Goal: Information Seeking & Learning: Understand process/instructions

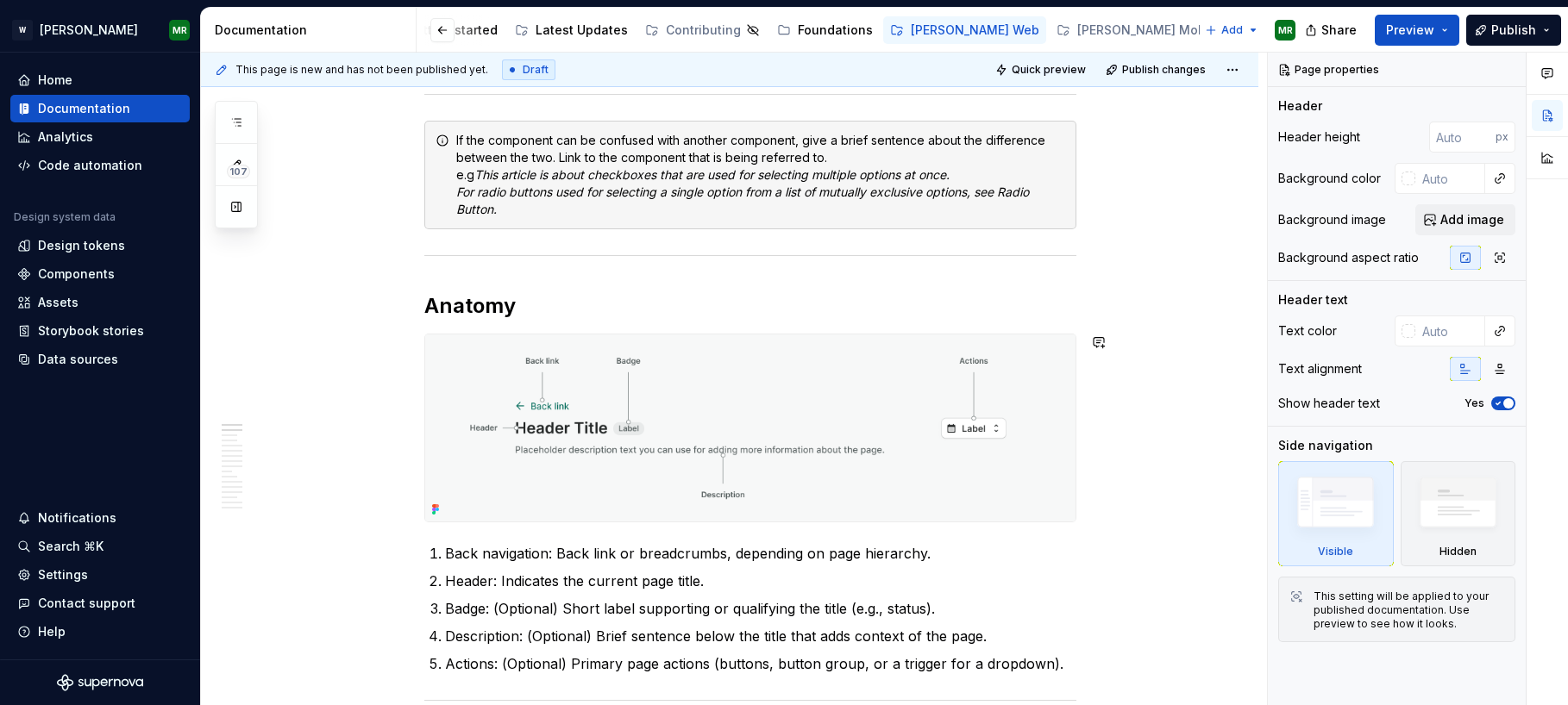
scroll to position [491, 0]
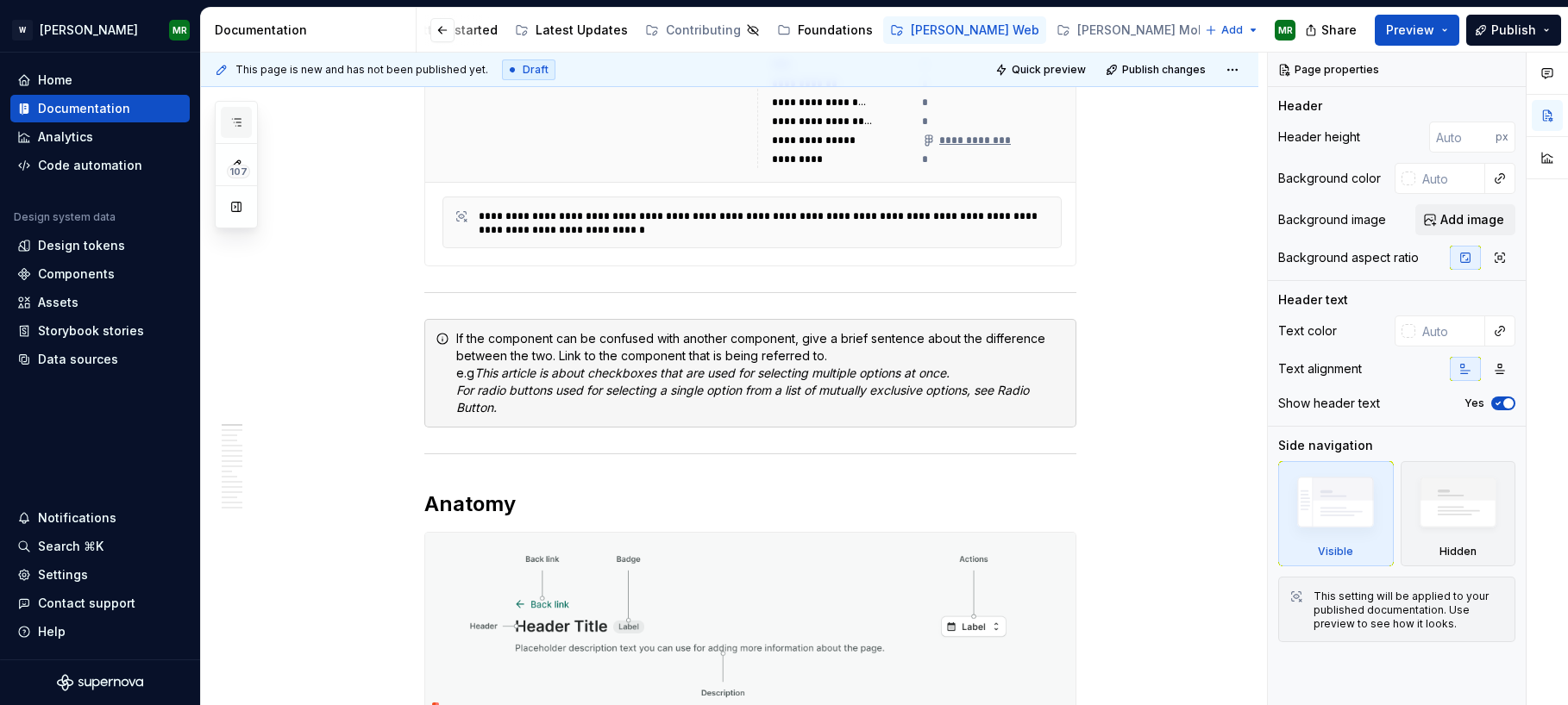
click at [241, 119] on icon "button" at bounding box center [236, 122] width 14 height 14
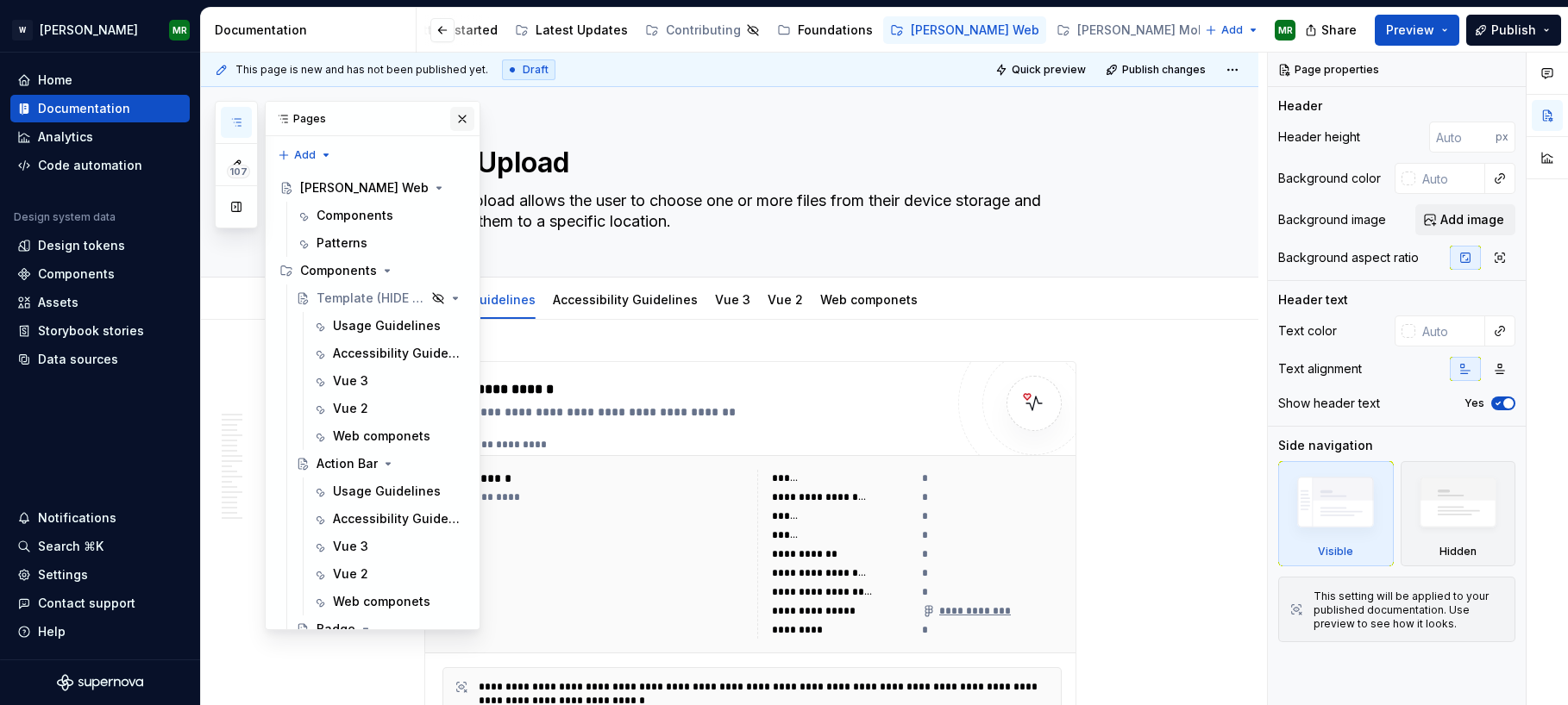
click at [459, 114] on button "button" at bounding box center [463, 119] width 24 height 24
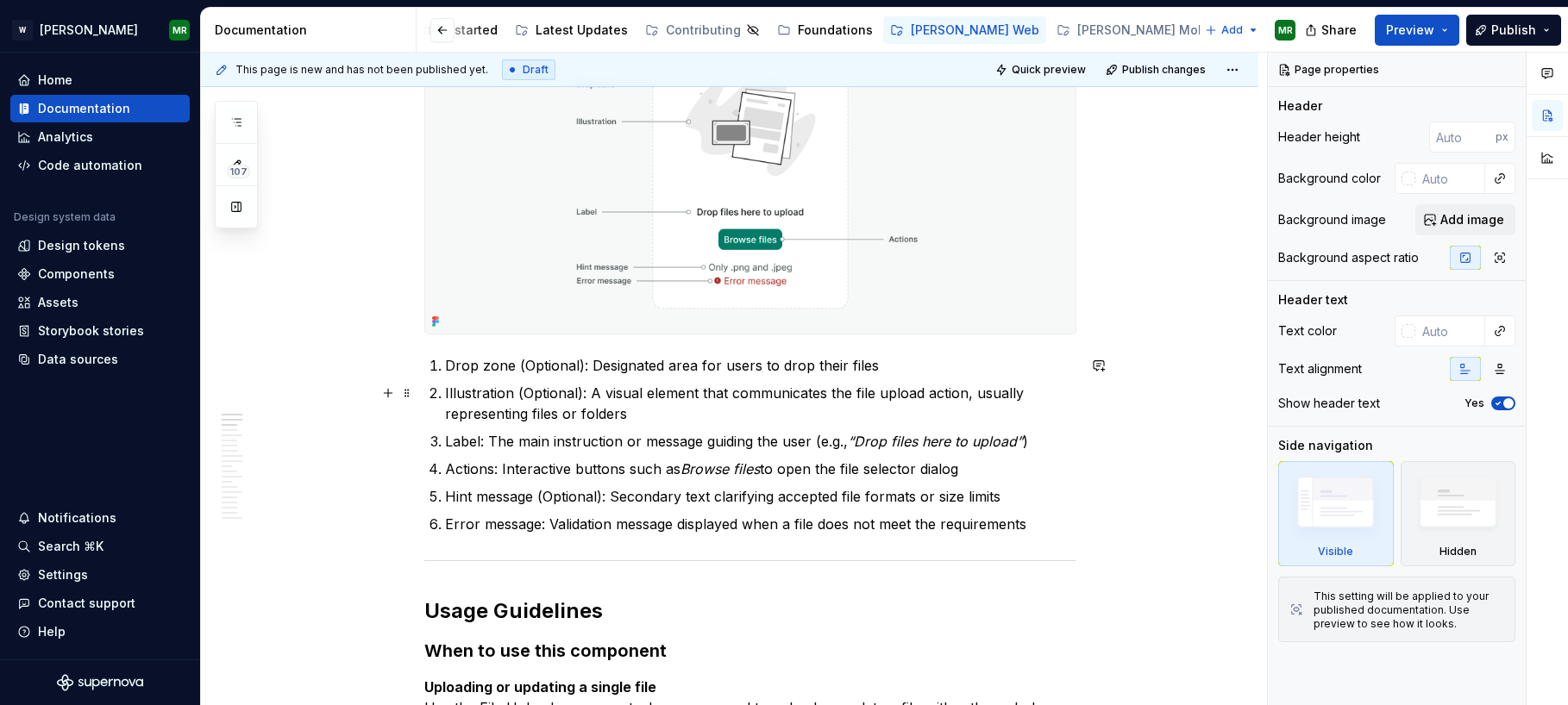
scroll to position [892, 0]
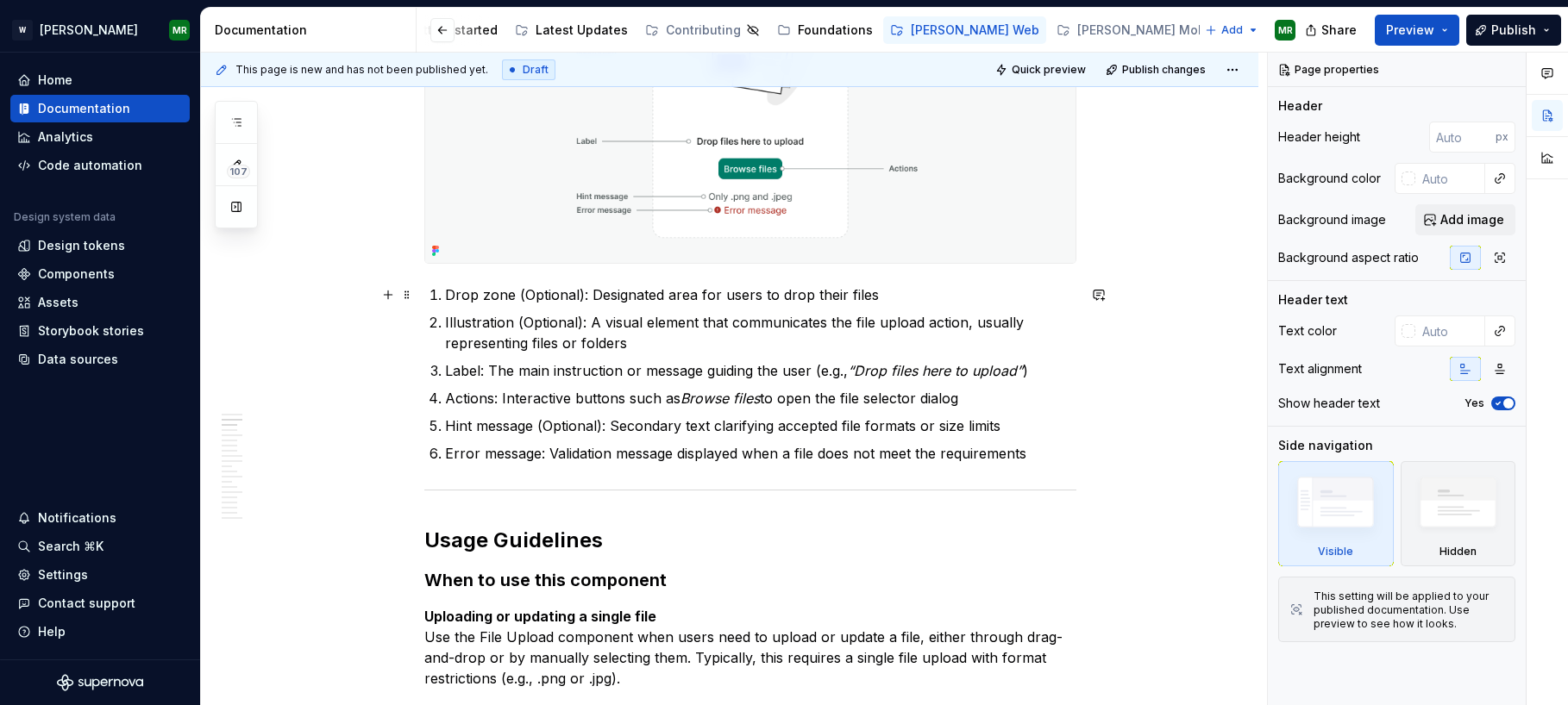
click at [519, 295] on p "Drop zone (Optional): Designated area for users to drop their files" at bounding box center [761, 294] width 632 height 20
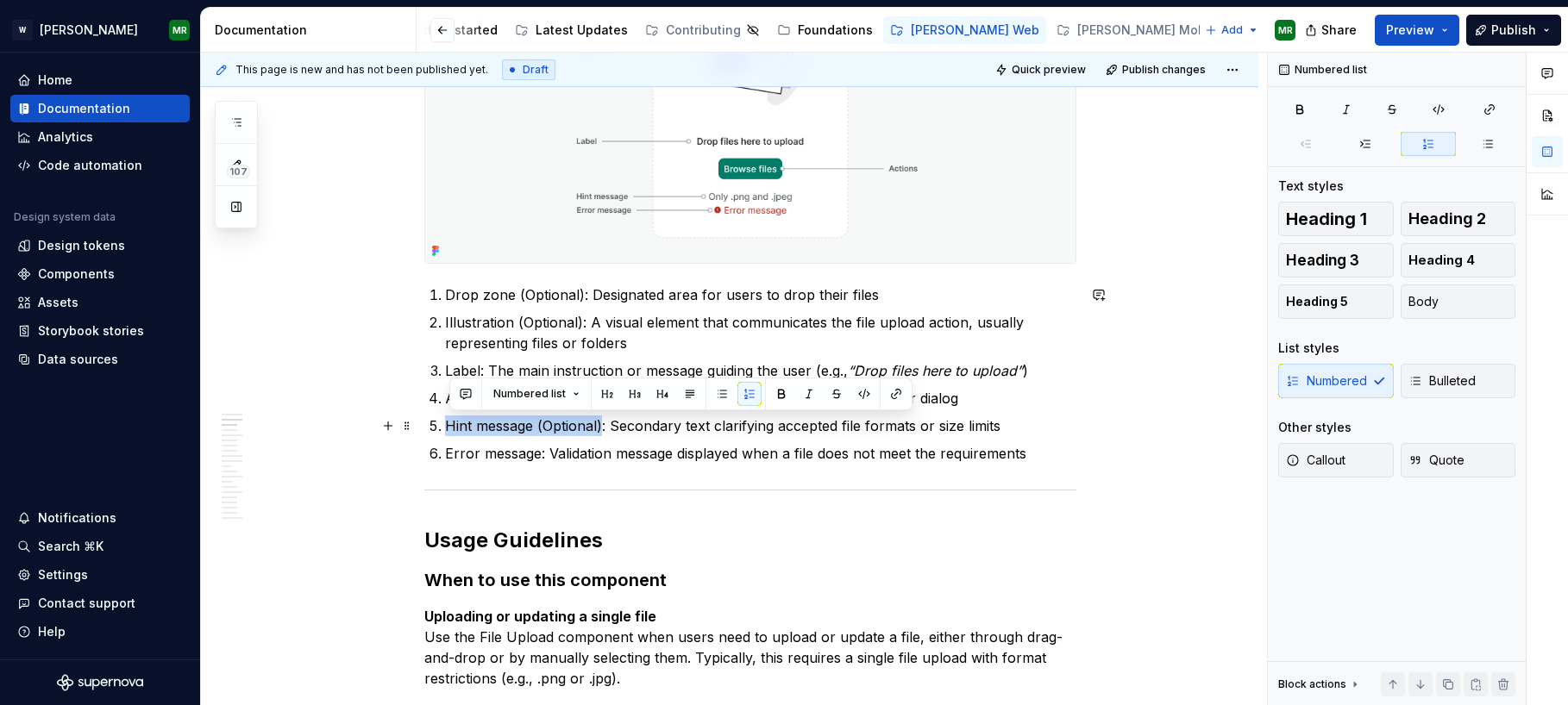
drag, startPoint x: 607, startPoint y: 426, endPoint x: 452, endPoint y: 427, distance: 155.0
click at [452, 427] on p "Hint message (Optional): Secondary text clarifying accepted file formats or siz…" at bounding box center [761, 425] width 632 height 20
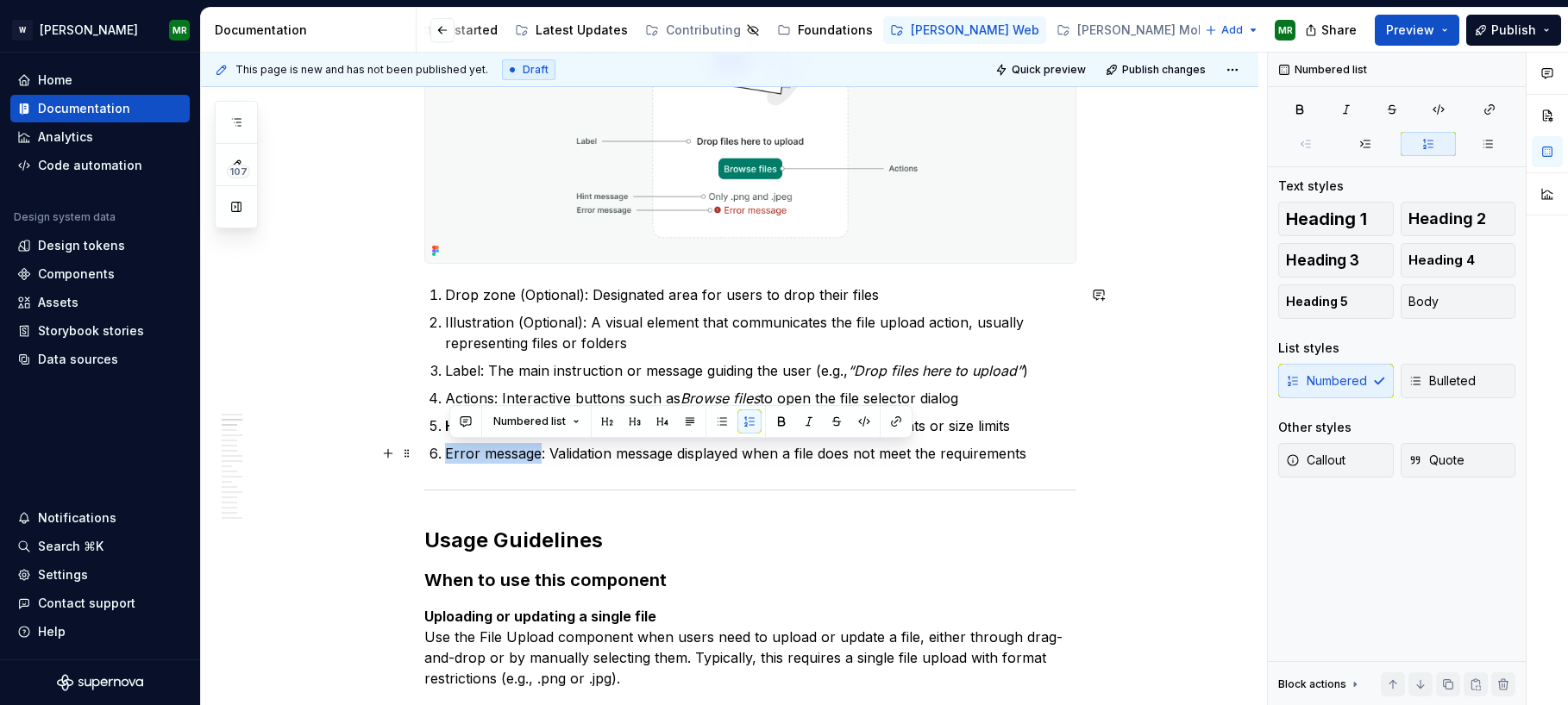
drag, startPoint x: 545, startPoint y: 457, endPoint x: 450, endPoint y: 450, distance: 95.3
click at [450, 450] on p "Error message: Validation message displayed when a file does not meet the requi…" at bounding box center [761, 453] width 632 height 20
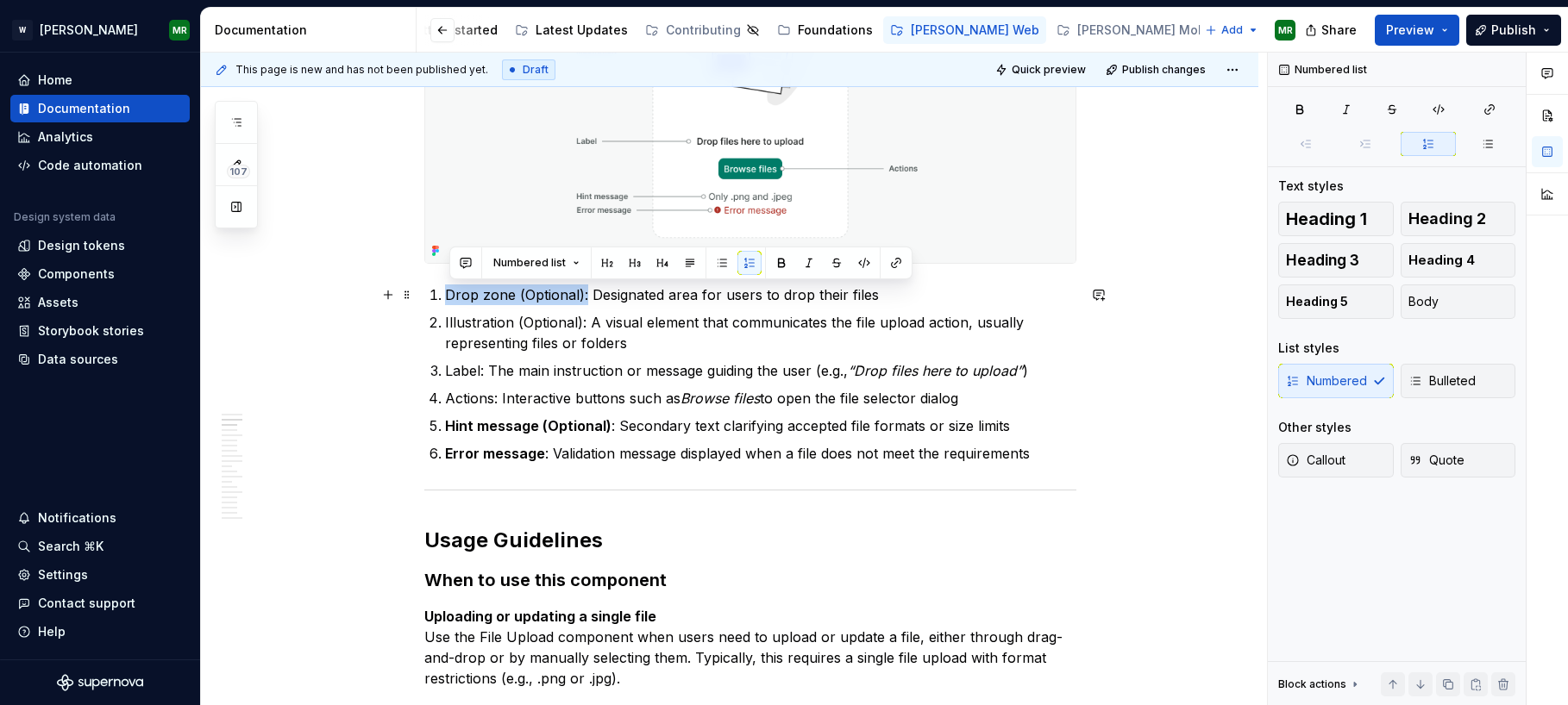
drag, startPoint x: 588, startPoint y: 296, endPoint x: 437, endPoint y: 298, distance: 151.0
click at [445, 298] on li "Drop zone (Optional): Designated area for users to drop their files" at bounding box center [761, 294] width 632 height 20
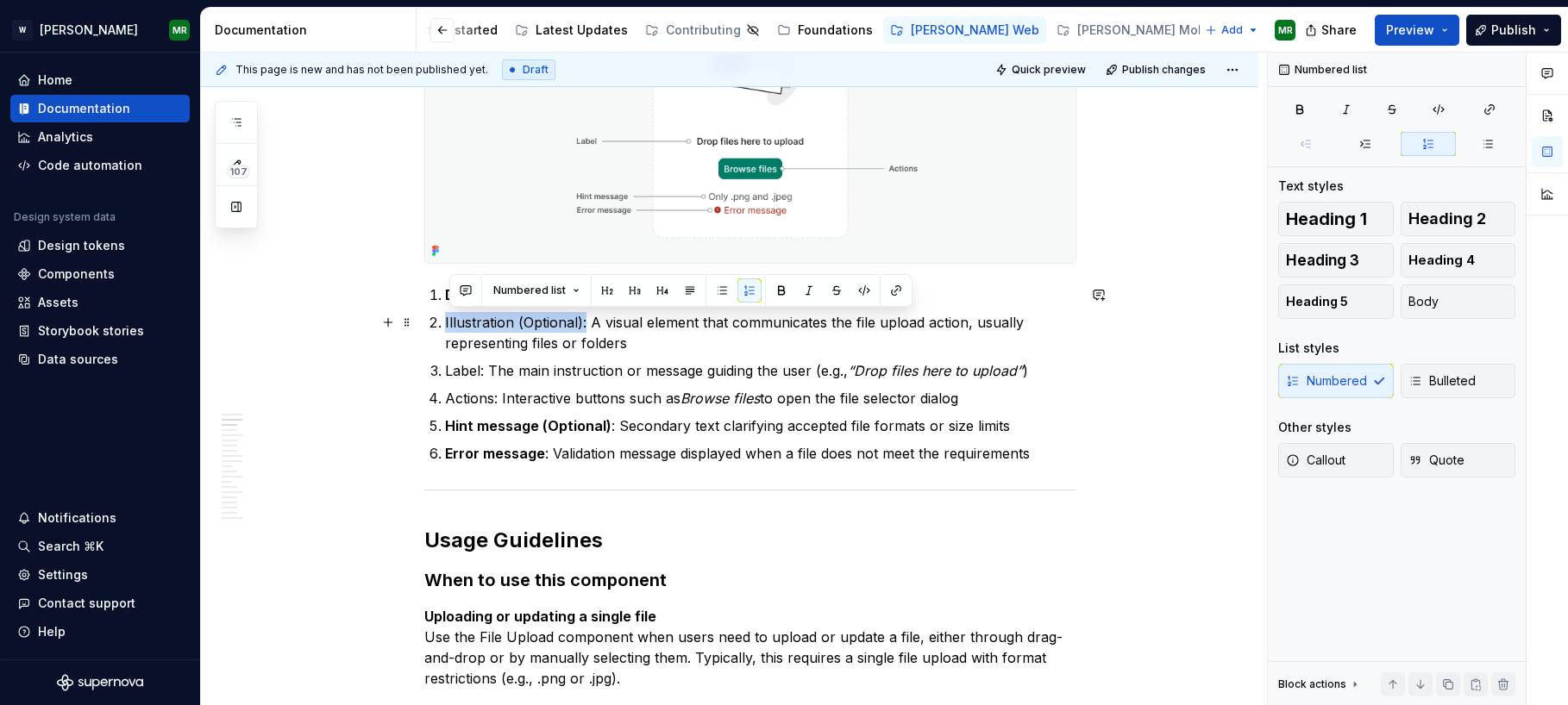
drag, startPoint x: 590, startPoint y: 325, endPoint x: 441, endPoint y: 325, distance: 149.0
click at [445, 325] on li "Illustration (Optional): A visual element that communicates the file upload act…" at bounding box center [761, 333] width 632 height 42
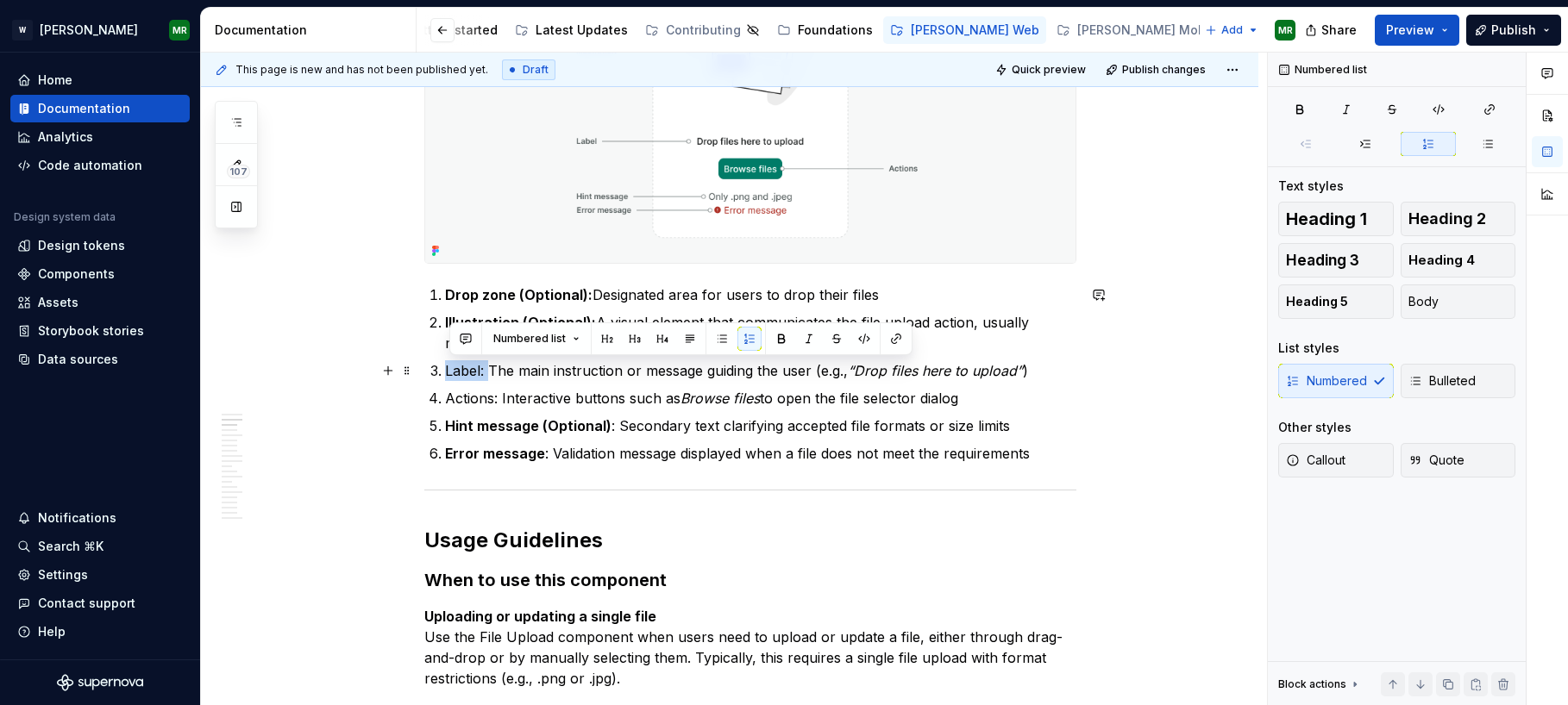
drag, startPoint x: 491, startPoint y: 372, endPoint x: 450, endPoint y: 369, distance: 41.1
click at [450, 369] on p "Label: The main instruction or message guiding the user (e.g., “Drop files here…" at bounding box center [761, 371] width 632 height 20
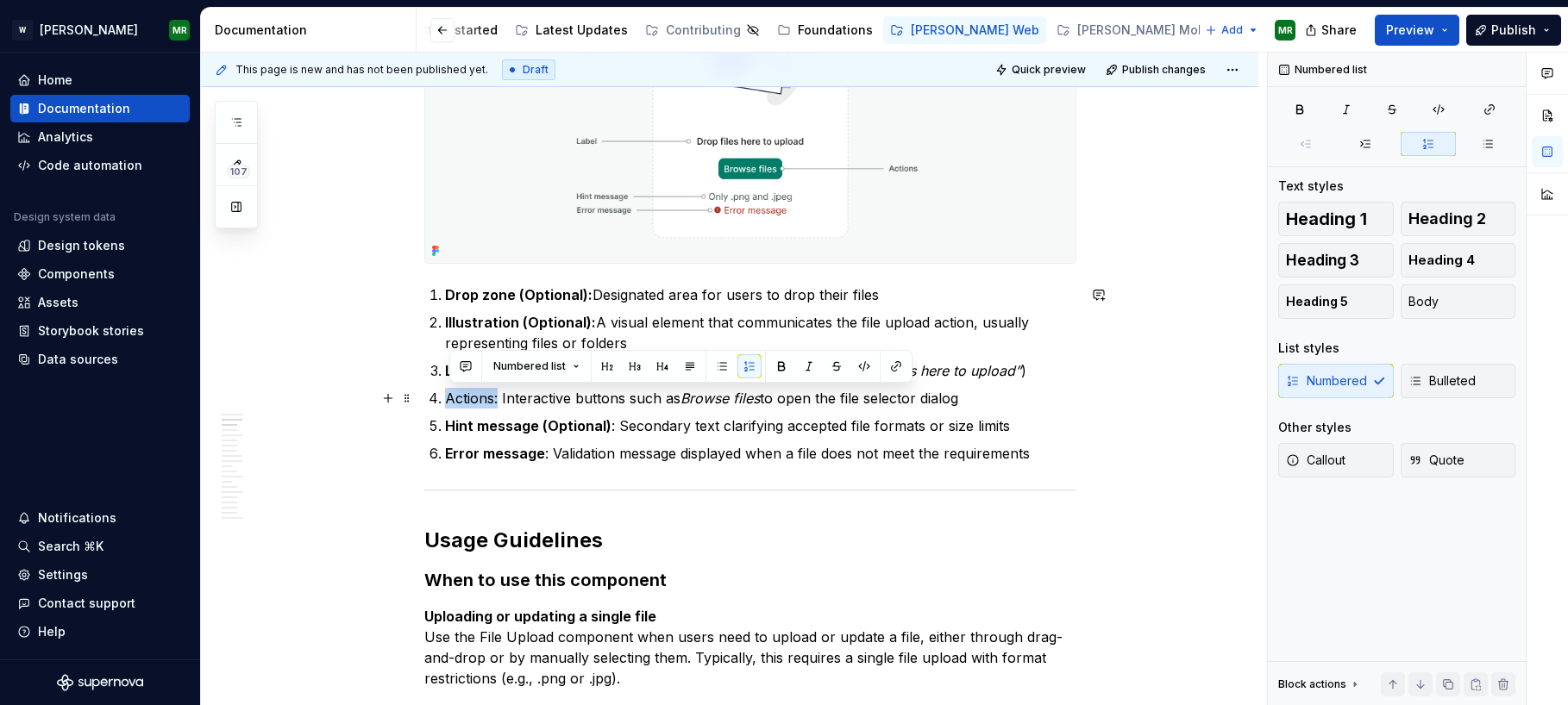
drag, startPoint x: 502, startPoint y: 403, endPoint x: 451, endPoint y: 391, distance: 52.4
click at [451, 391] on p "Actions: Interactive buttons such as Browse files to open the file selector dia…" at bounding box center [761, 398] width 632 height 20
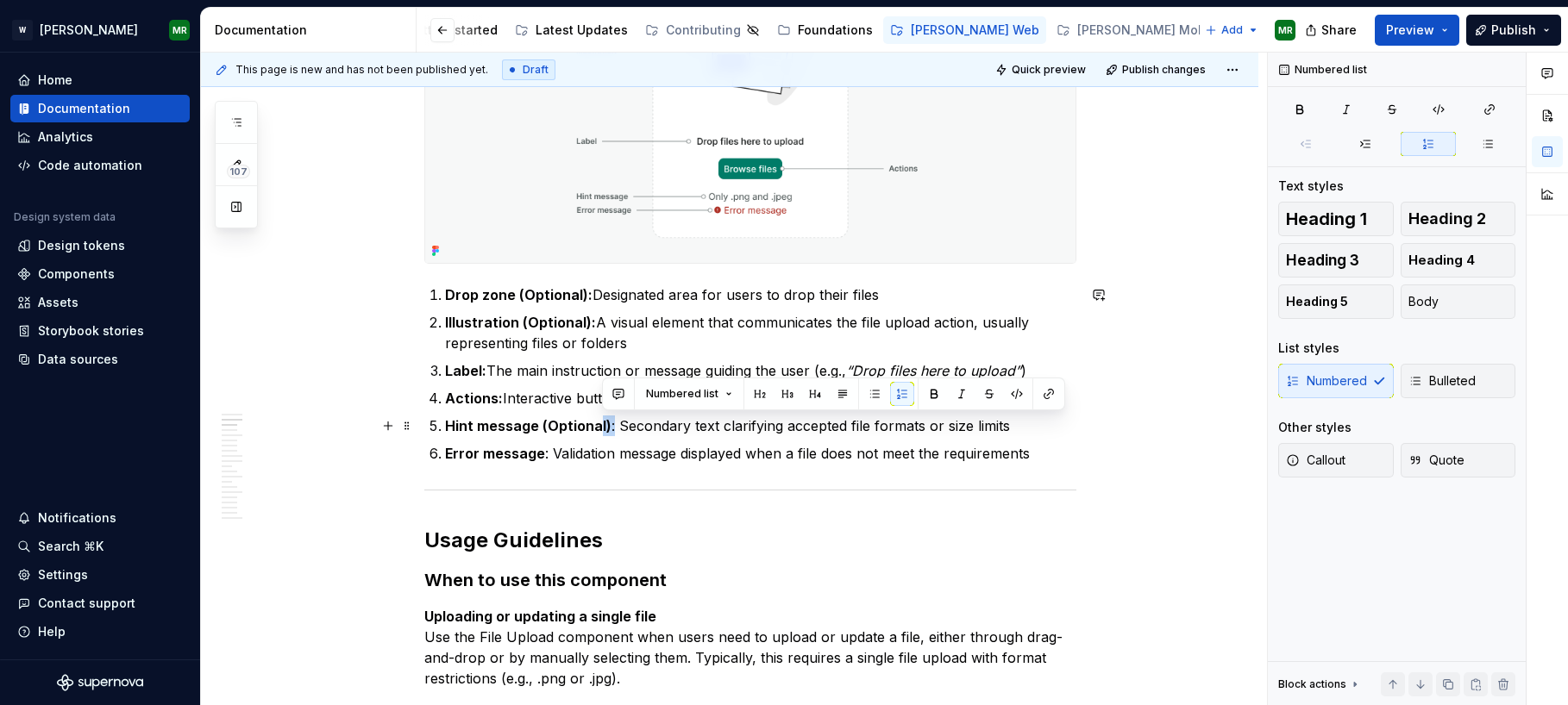
drag, startPoint x: 615, startPoint y: 424, endPoint x: 604, endPoint y: 424, distance: 11.0
click at [604, 424] on p "Hint message (Optional) : Secondary text clarifying accepted file formats or si…" at bounding box center [761, 425] width 632 height 20
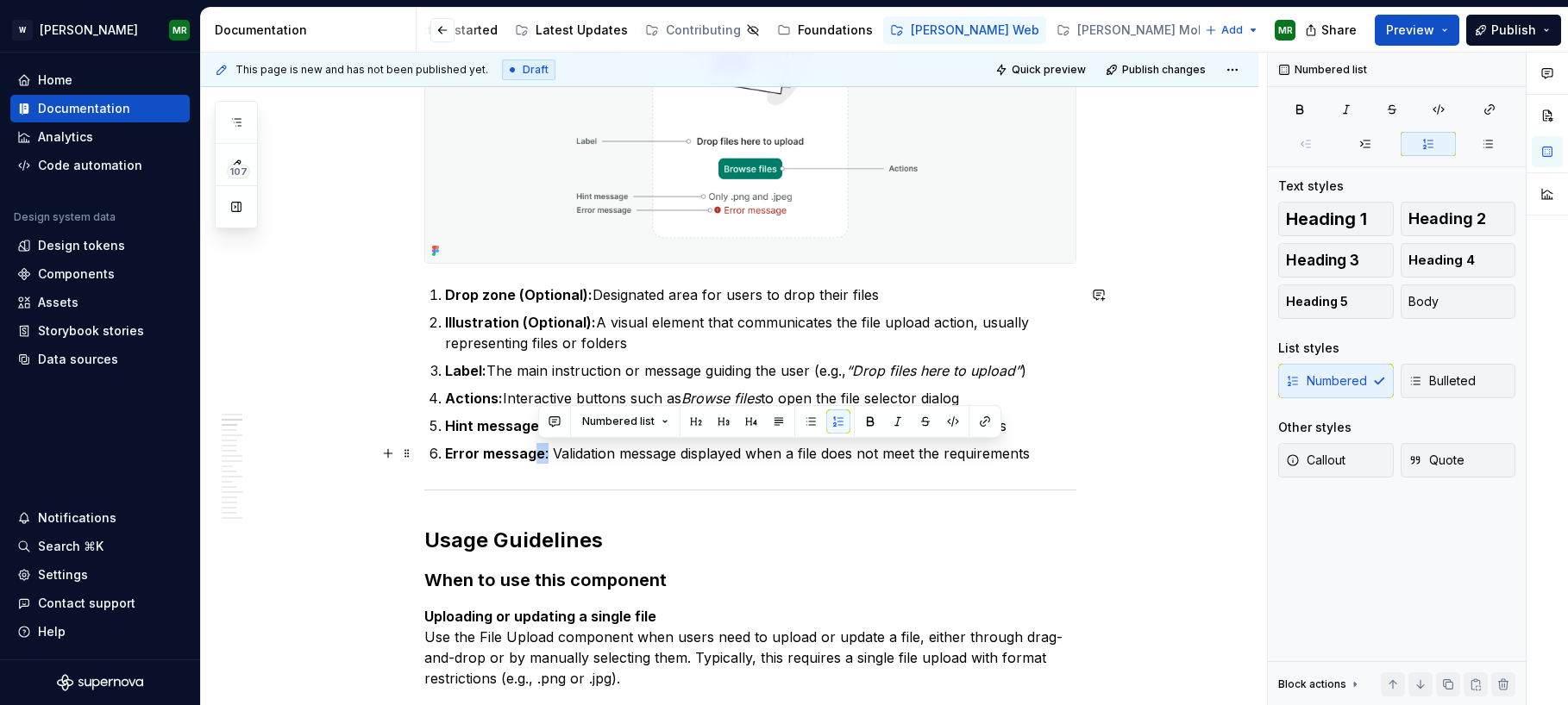
drag, startPoint x: 550, startPoint y: 456, endPoint x: 535, endPoint y: 455, distance: 15.0
click at [535, 455] on p "Error message : Validation message displayed when a file does not meet the requ…" at bounding box center [761, 453] width 632 height 20
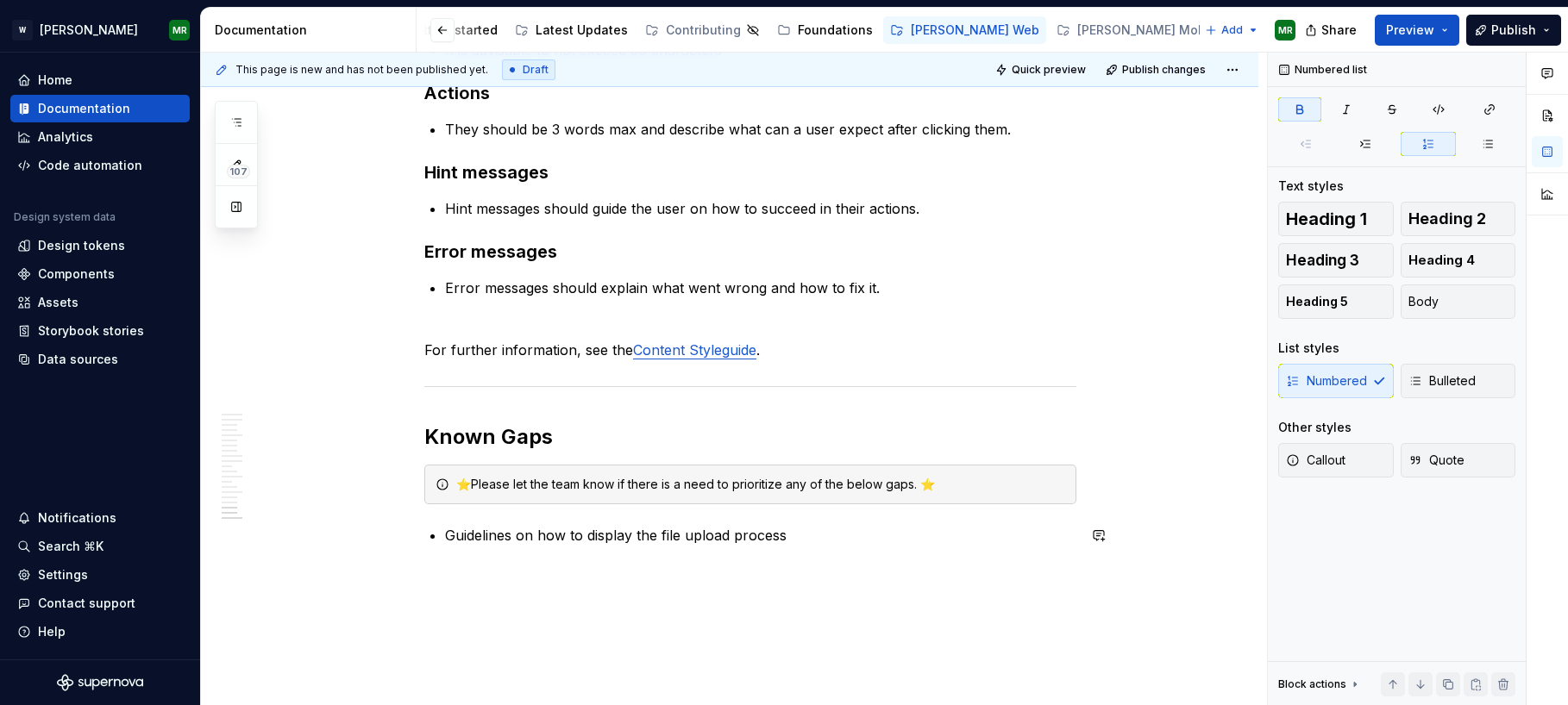
scroll to position [7548, 0]
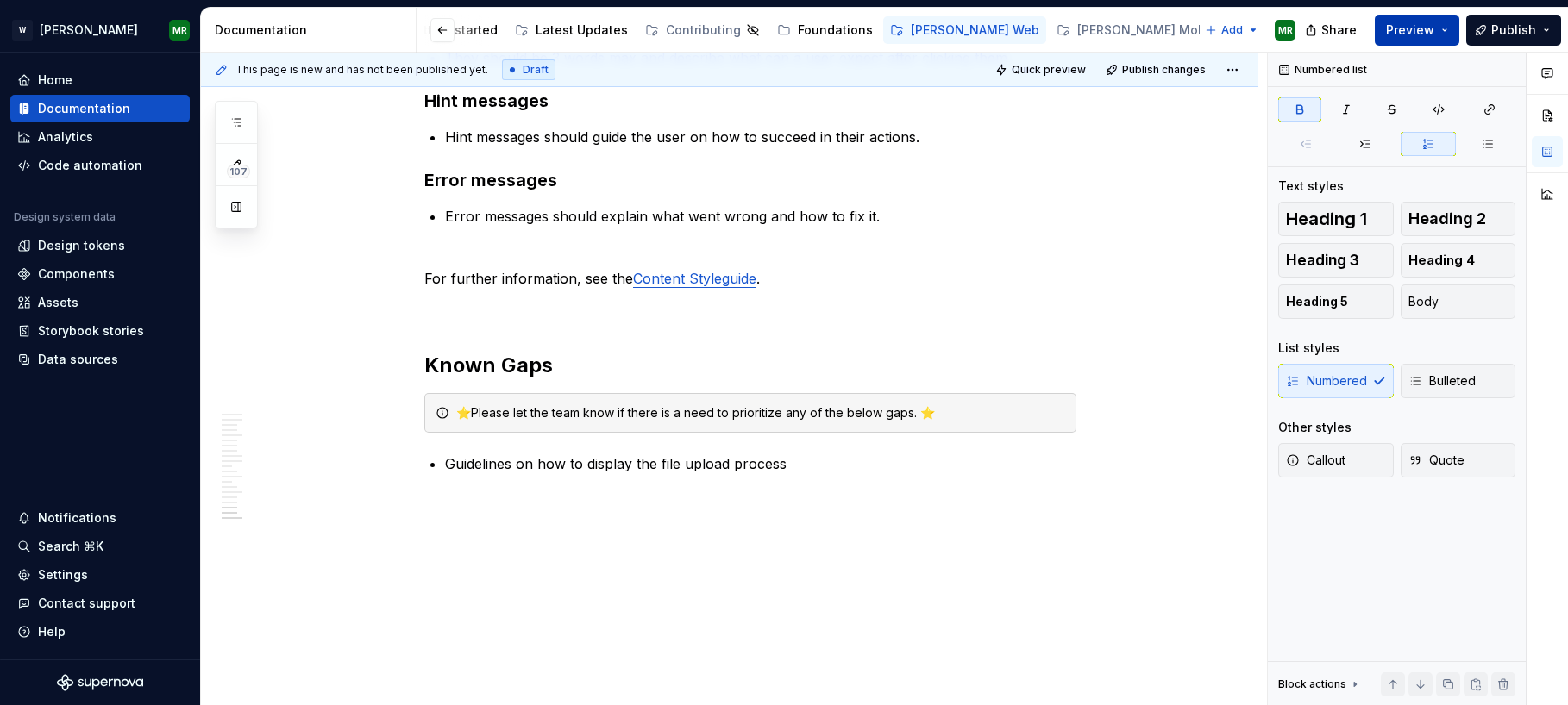
click at [1406, 34] on span "Preview" at bounding box center [1410, 30] width 48 height 18
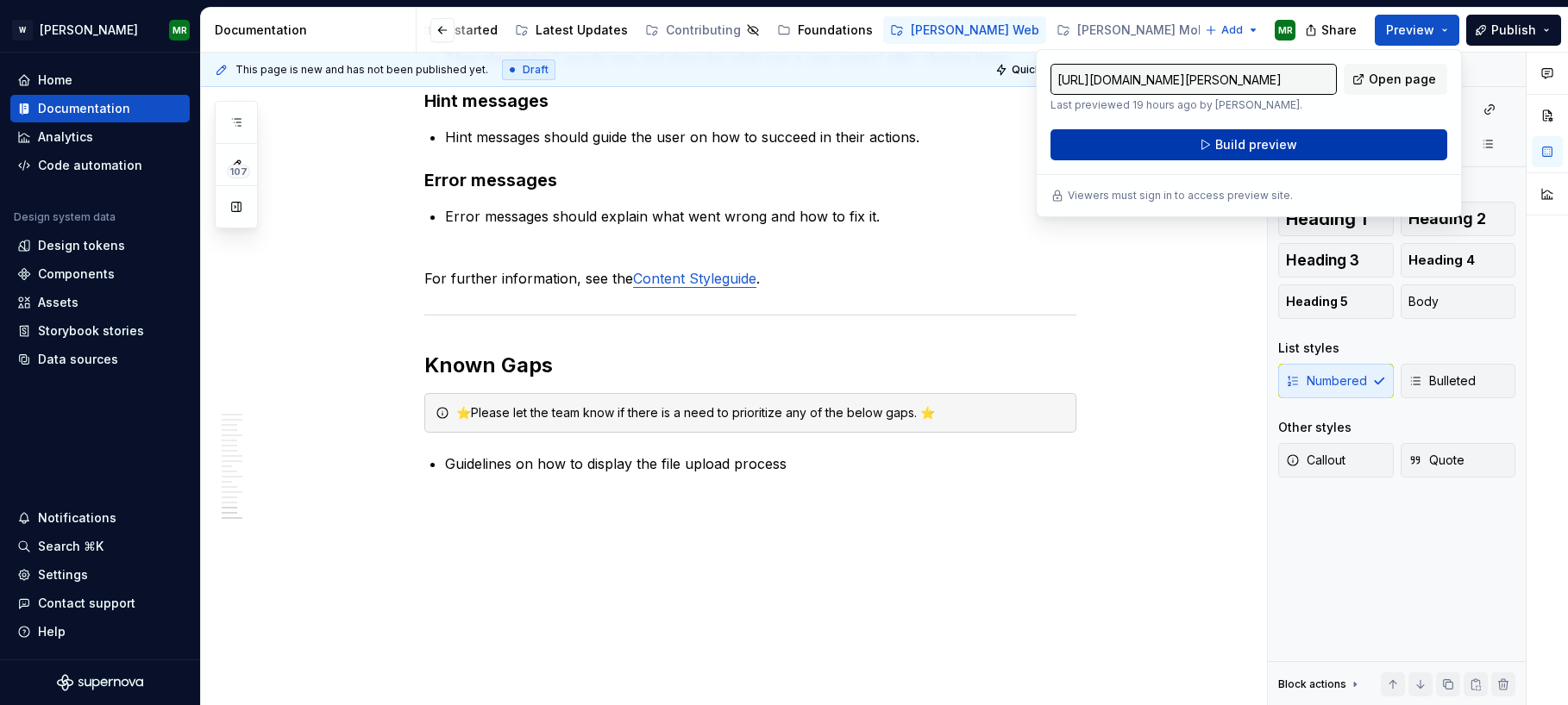
click at [1230, 150] on span "Build preview" at bounding box center [1256, 145] width 82 height 18
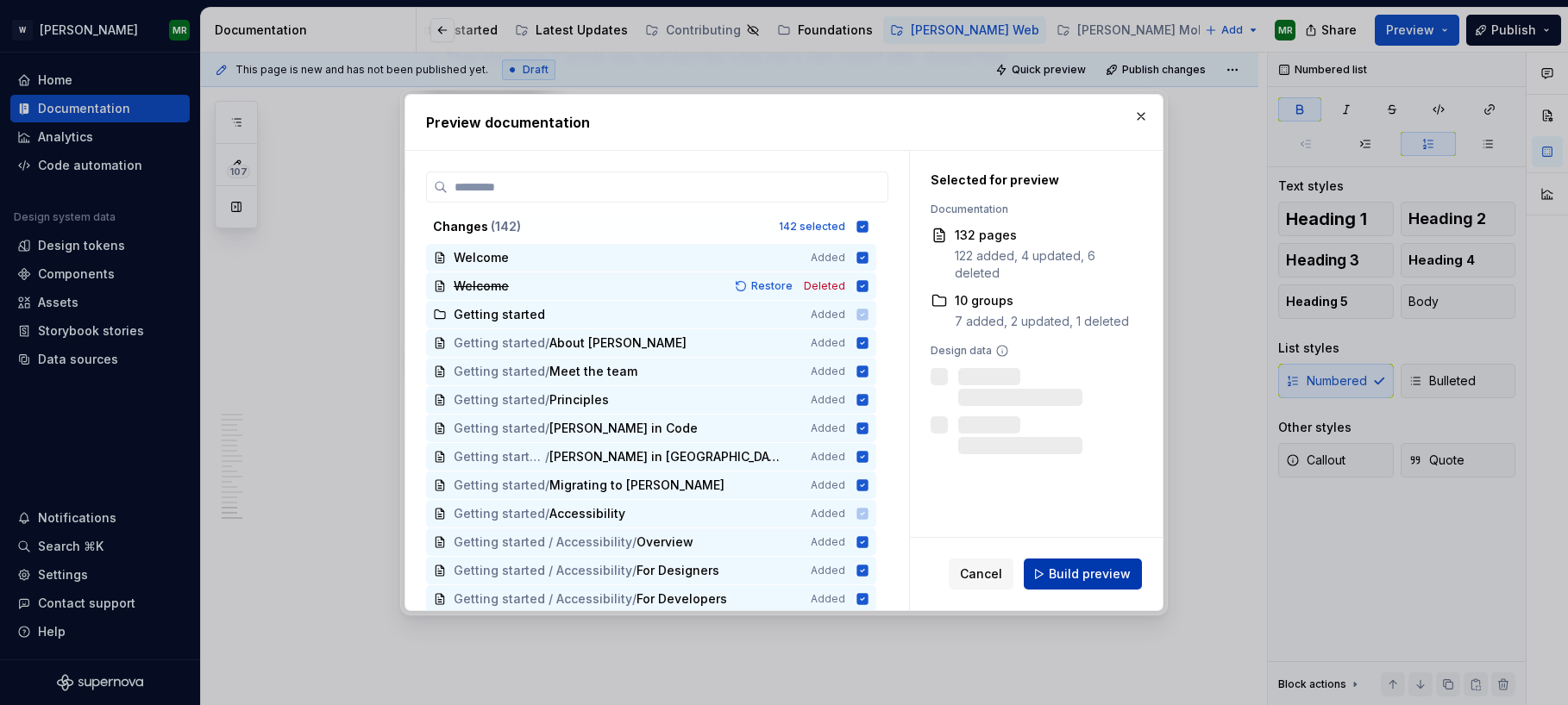
click at [1067, 570] on span "Build preview" at bounding box center [1090, 574] width 82 height 18
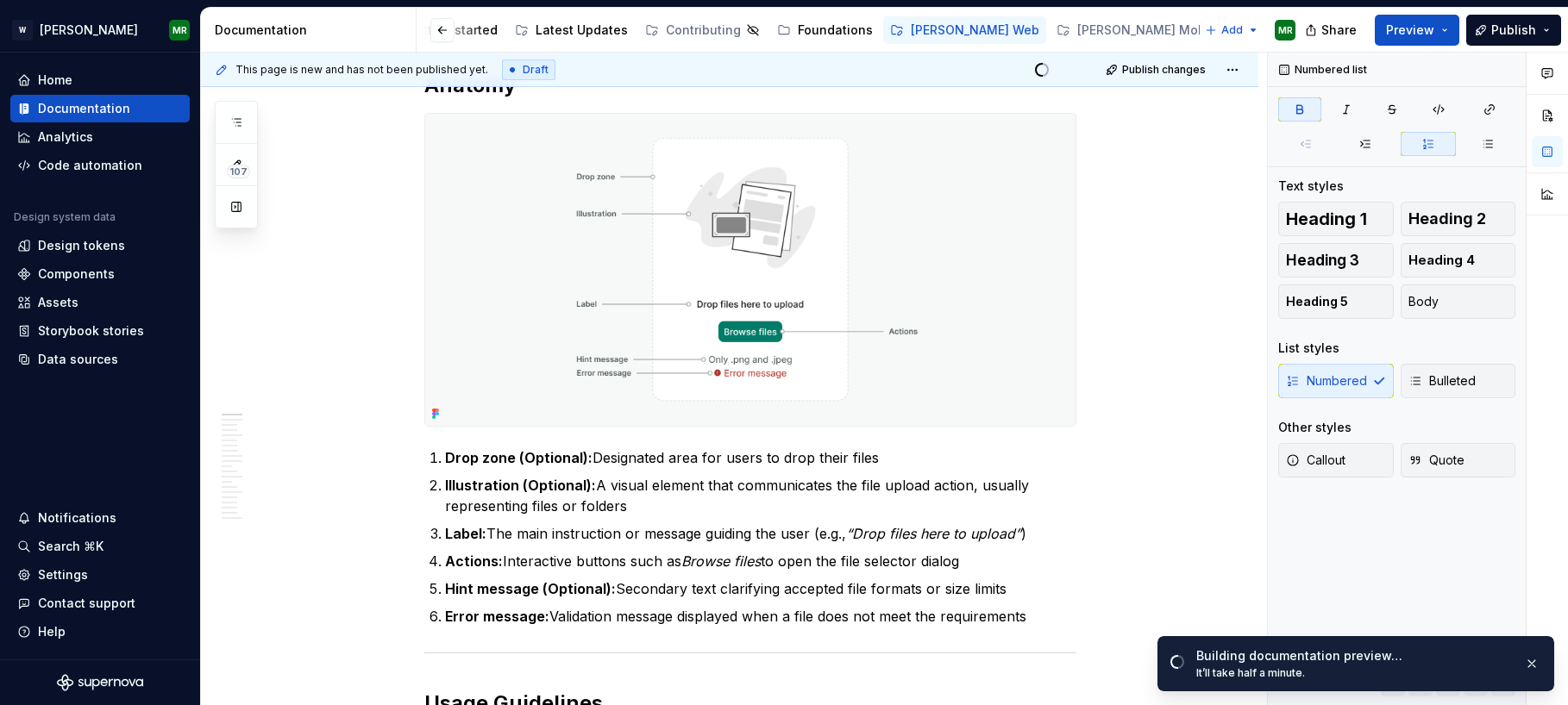
scroll to position [0, 0]
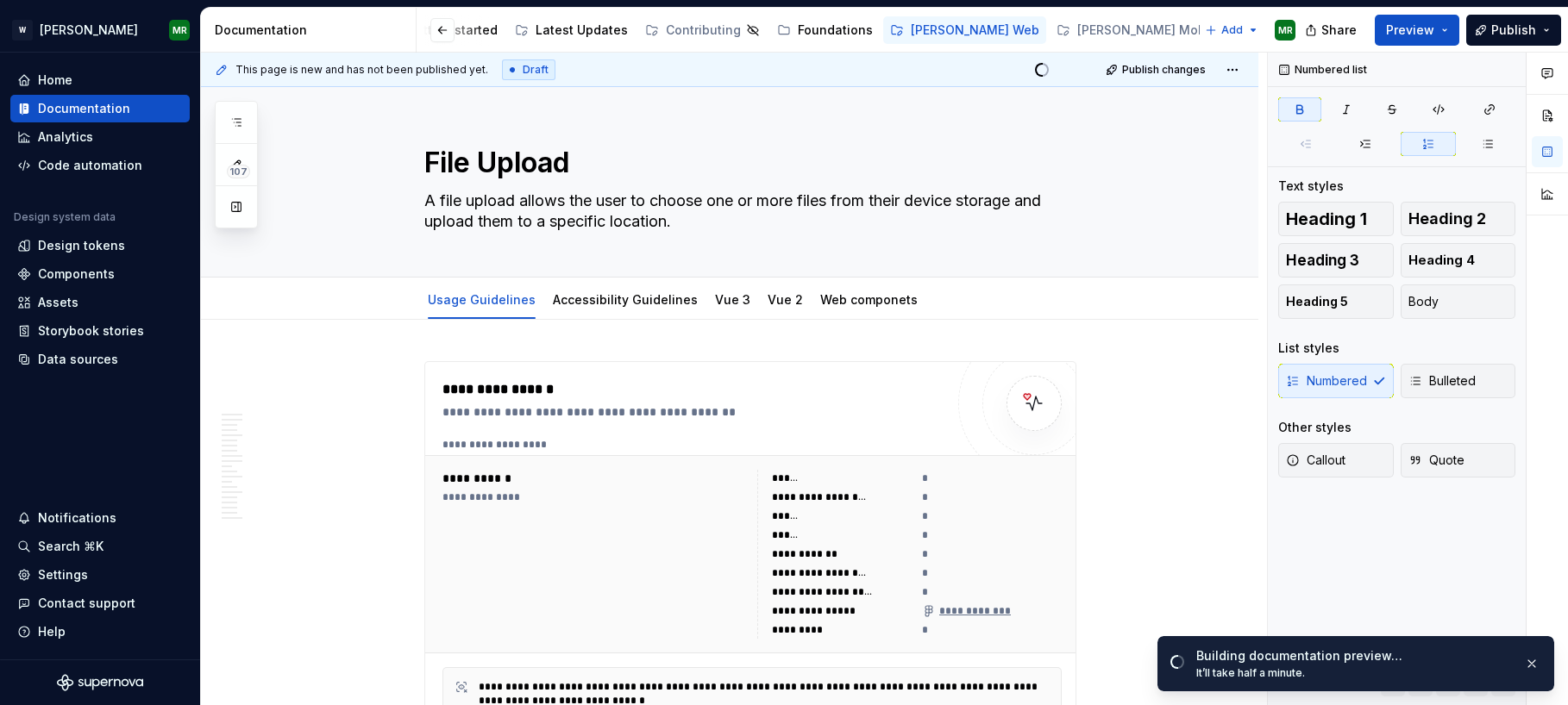
type textarea "*"
